Goal: Information Seeking & Learning: Learn about a topic

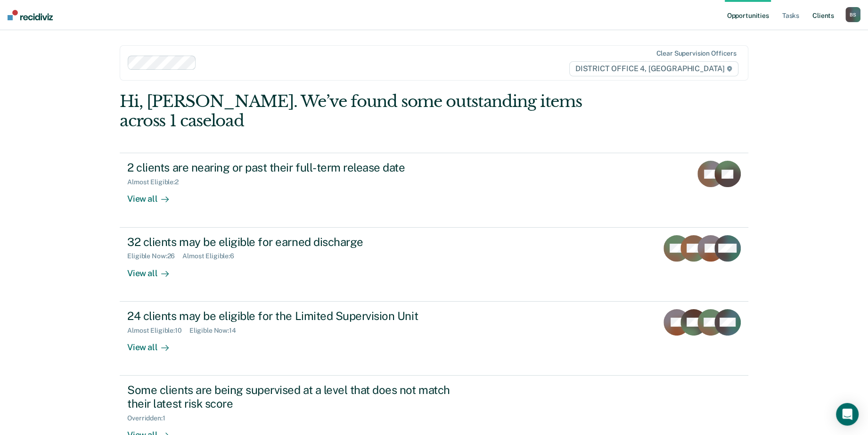
click at [821, 13] on link "Client s" at bounding box center [823, 15] width 25 height 30
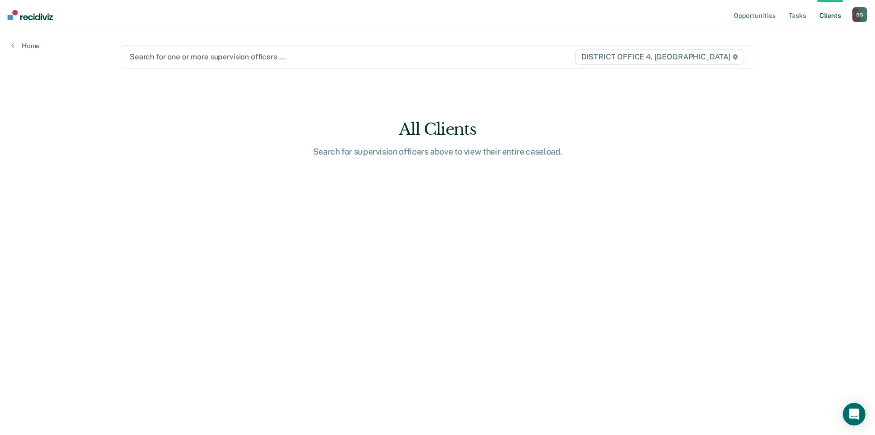
click at [206, 59] on div at bounding box center [345, 56] width 430 height 11
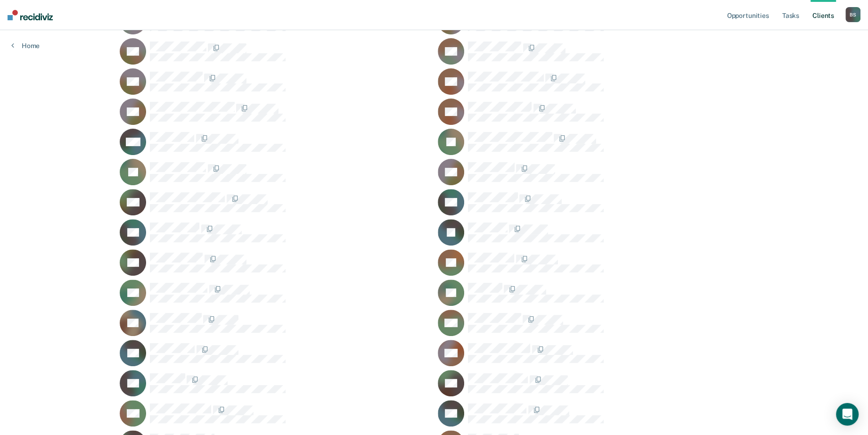
scroll to position [283, 0]
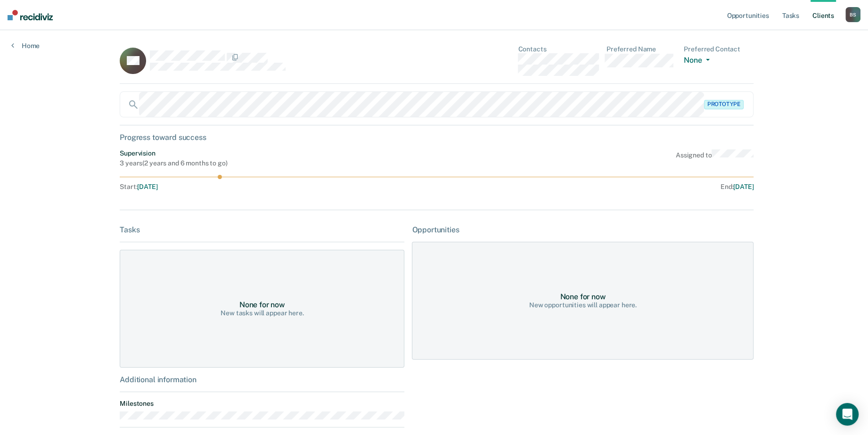
click at [819, 13] on link "Client s" at bounding box center [823, 15] width 25 height 30
